Goal: Task Accomplishment & Management: Use online tool/utility

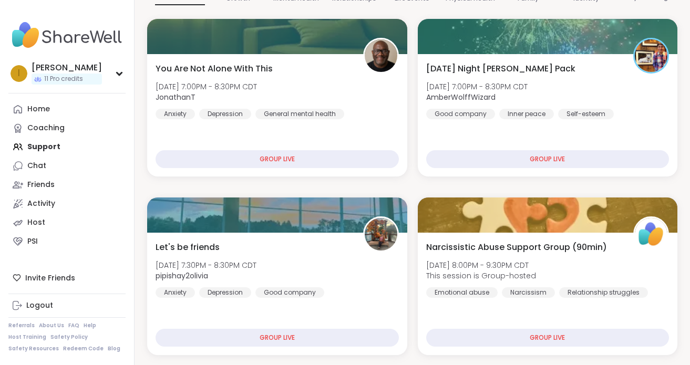
scroll to position [183, 0]
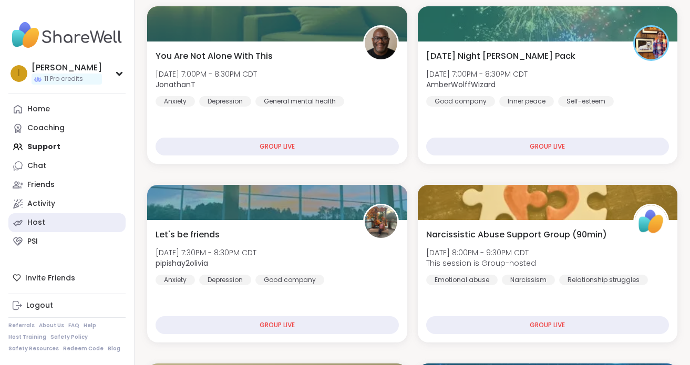
click at [37, 221] on div "Host" at bounding box center [36, 223] width 18 height 11
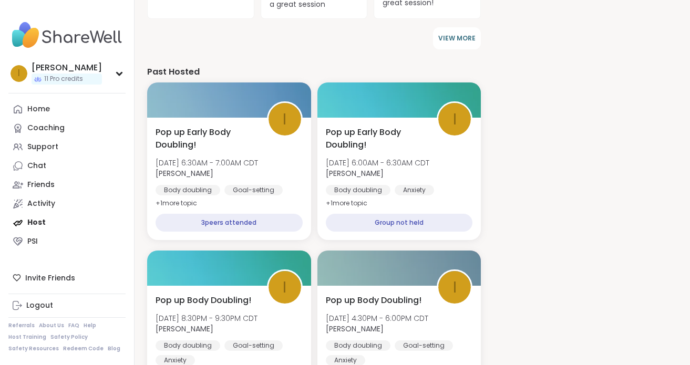
scroll to position [441, 0]
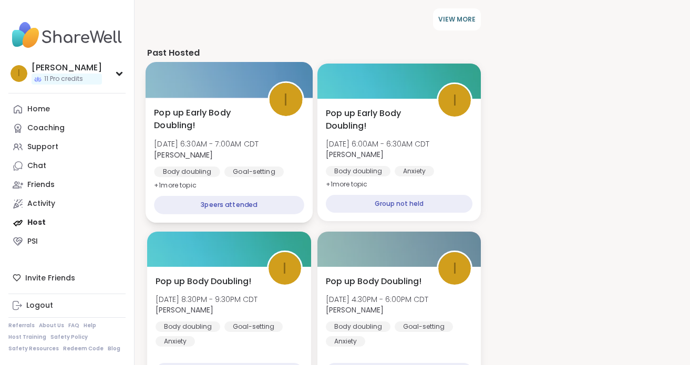
click at [183, 111] on span "Pop up Early Body Doubling!" at bounding box center [204, 119] width 101 height 26
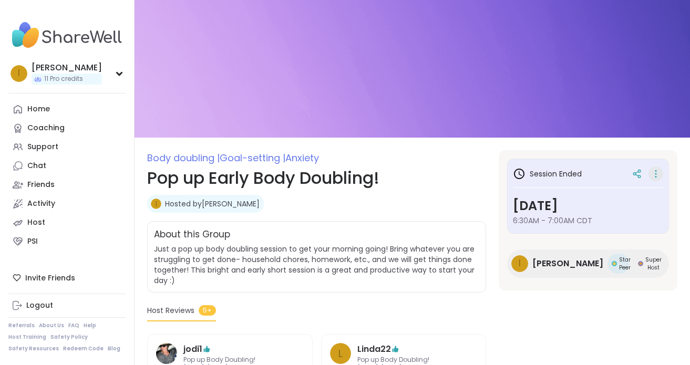
click at [656, 173] on icon at bounding box center [655, 173] width 1 height 1
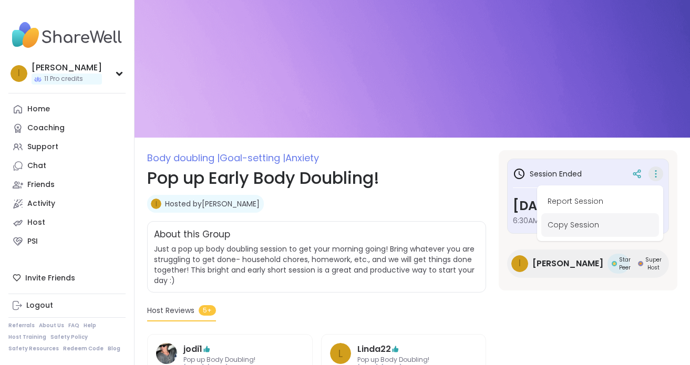
click at [588, 221] on button "Copy Session" at bounding box center [600, 225] width 118 height 24
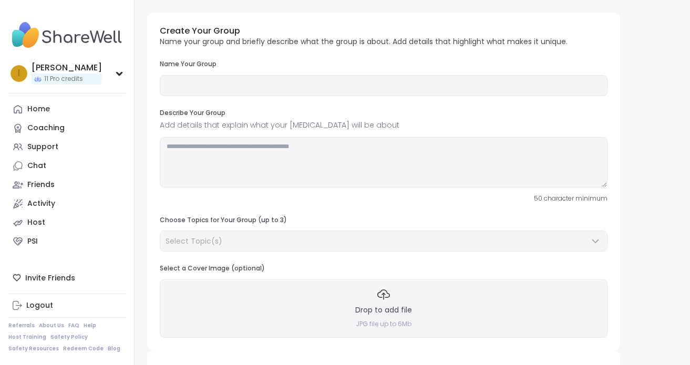
type input "**********"
type textarea "**********"
type input "**"
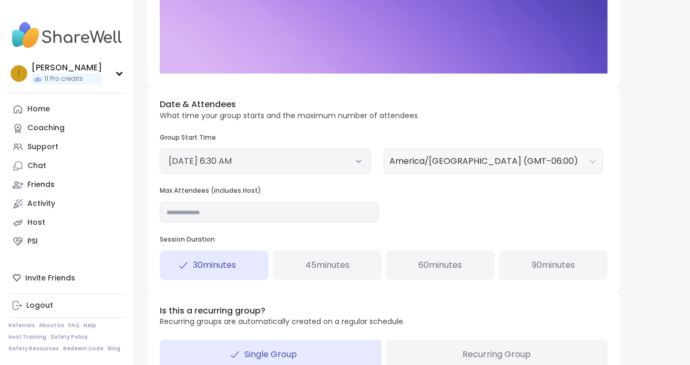
scroll to position [316, 0]
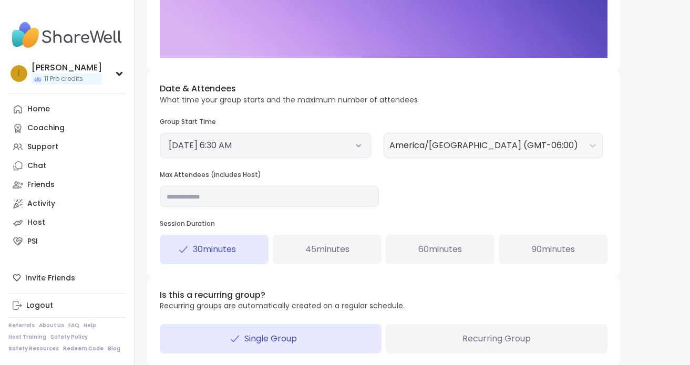
click at [365, 146] on div "October 8, 2025 6:30 AM" at bounding box center [265, 145] width 211 height 25
click at [355, 145] on icon at bounding box center [358, 146] width 7 height 4
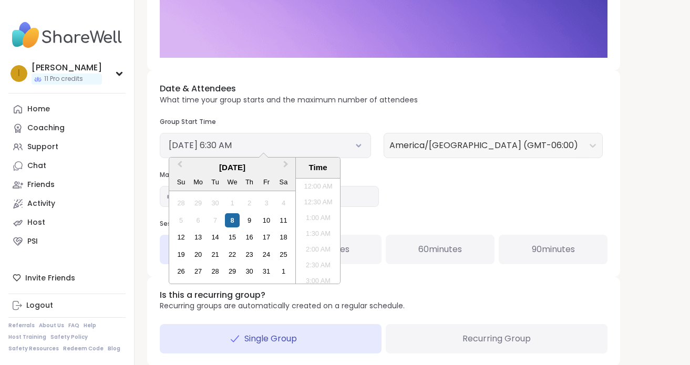
scroll to position [160, 0]
click at [245, 221] on div "9" at bounding box center [249, 220] width 14 height 14
click at [314, 216] on li "6:00 AM" at bounding box center [318, 216] width 45 height 16
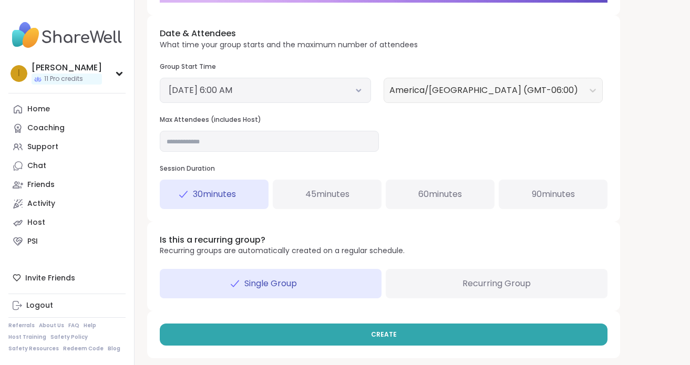
scroll to position [375, 0]
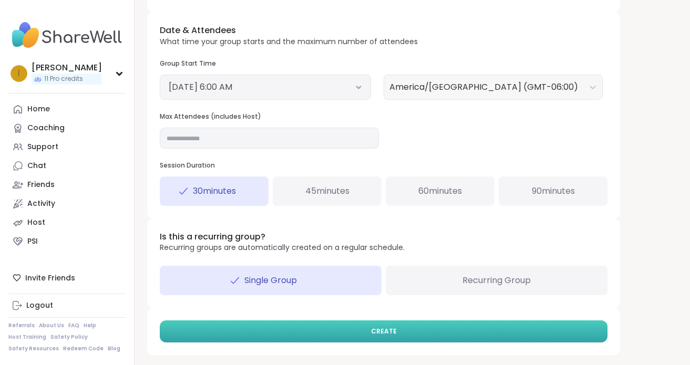
click at [362, 332] on button "CREATE" at bounding box center [384, 332] width 448 height 22
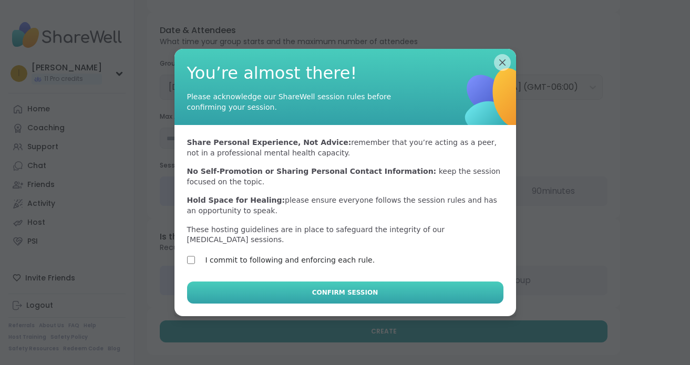
click at [263, 291] on button "Confirm Session" at bounding box center [345, 293] width 316 height 22
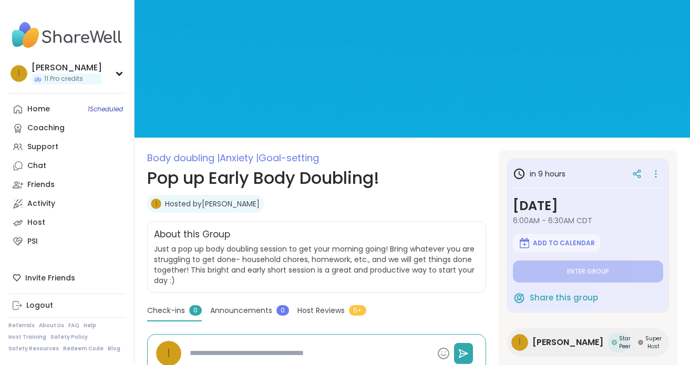
type textarea "*"
